Goal: Navigation & Orientation: Go to known website

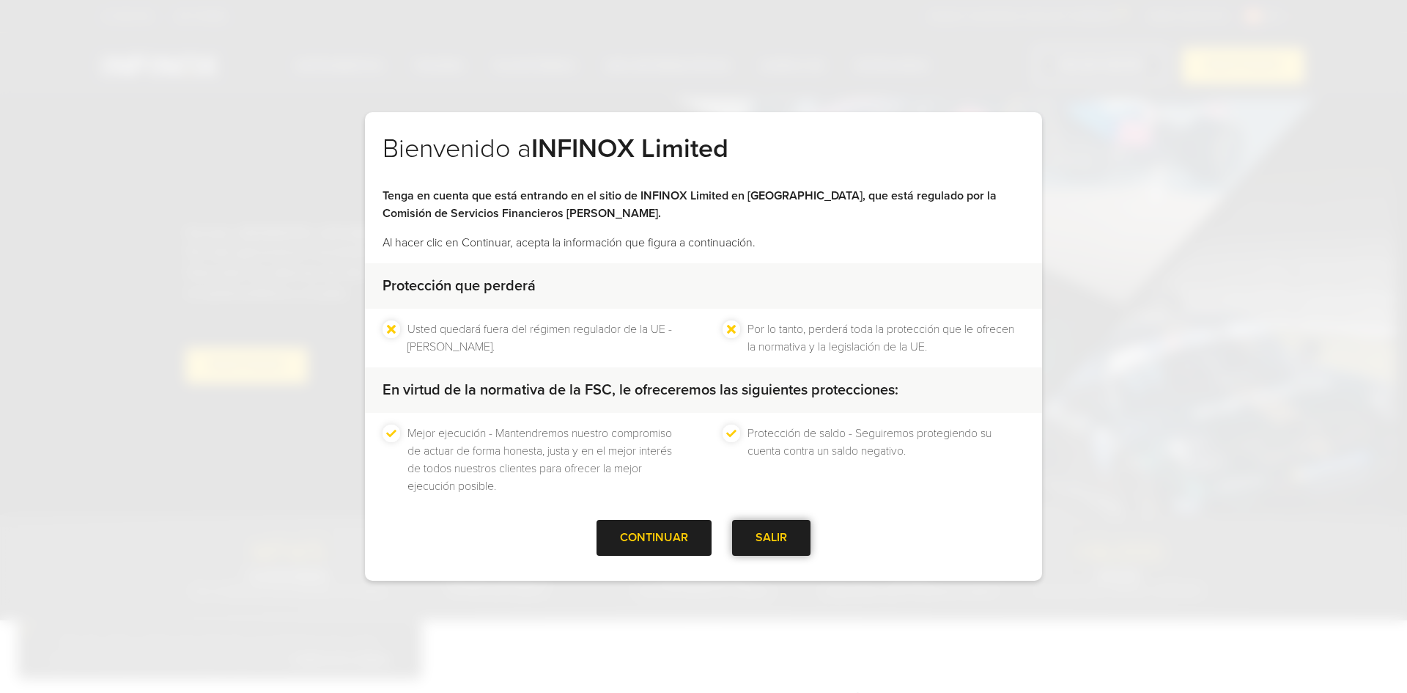
click at [774, 542] on div "SALIR" at bounding box center [771, 538] width 78 height 36
click at [655, 537] on div at bounding box center [655, 537] width 0 height 0
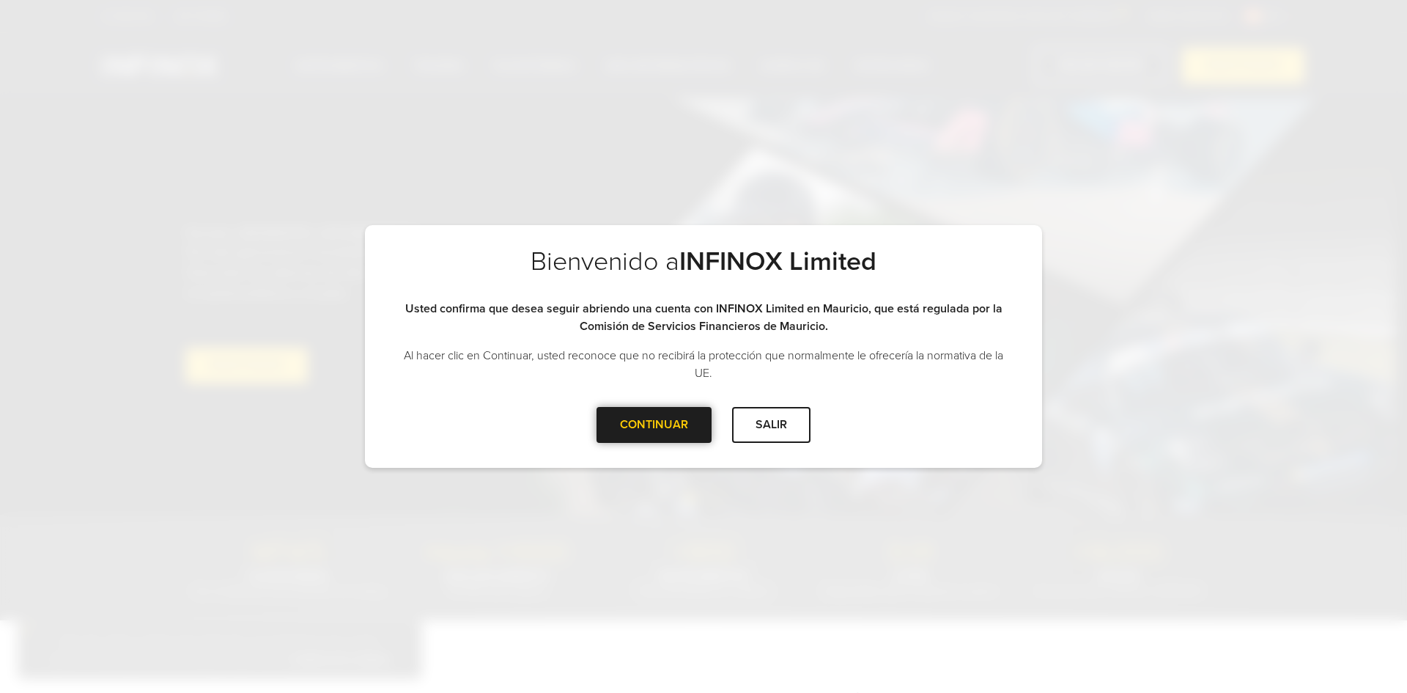
click at [655, 424] on div at bounding box center [655, 424] width 0 height 0
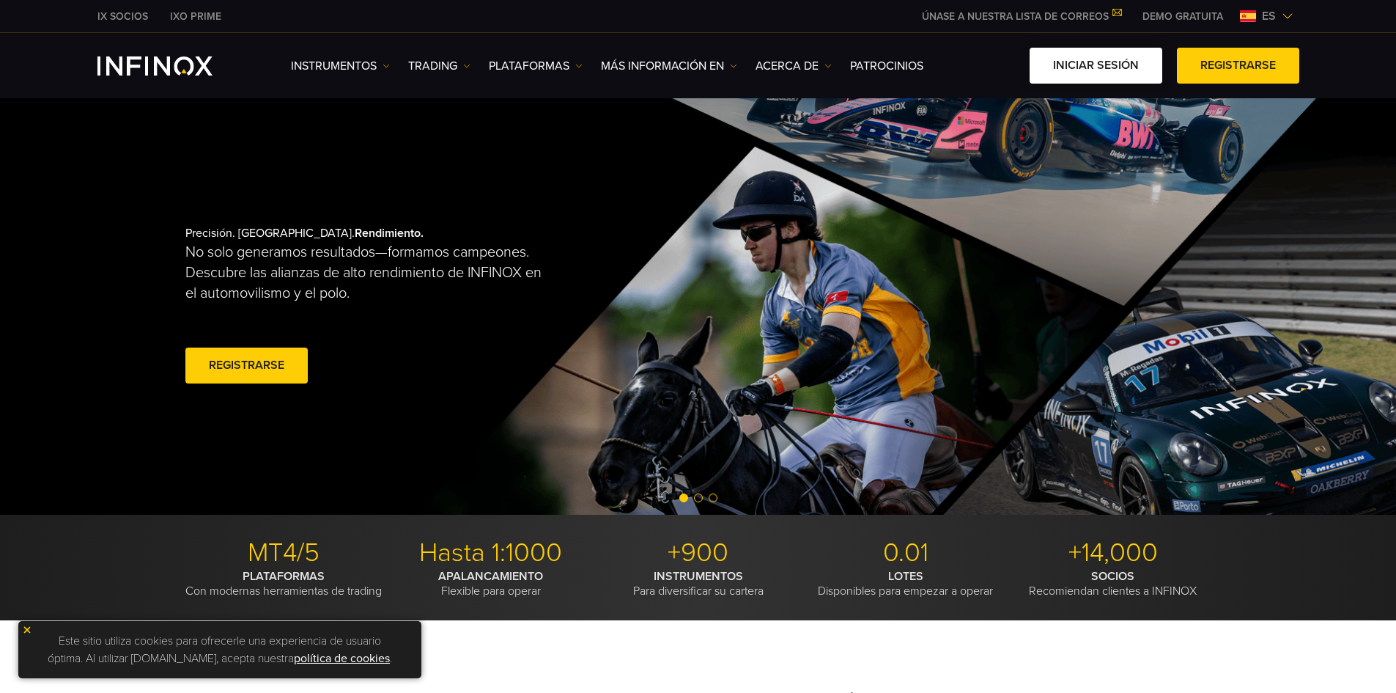
click at [1086, 67] on link "Iniciar sesión" at bounding box center [1096, 66] width 133 height 36
